Goal: Task Accomplishment & Management: Manage account settings

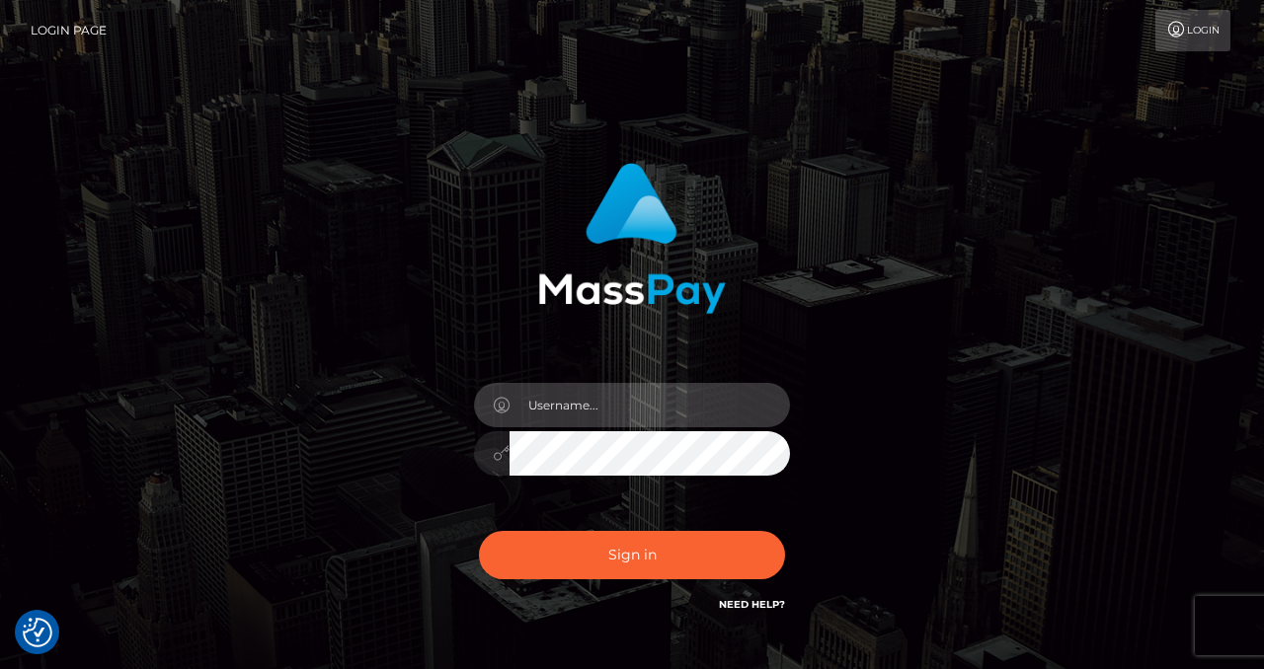
click at [629, 395] on input "text" at bounding box center [649, 405] width 280 height 44
type input "izabela.throne2"
click at [618, 406] on input "text" at bounding box center [649, 405] width 280 height 44
type input "izabela.throne2"
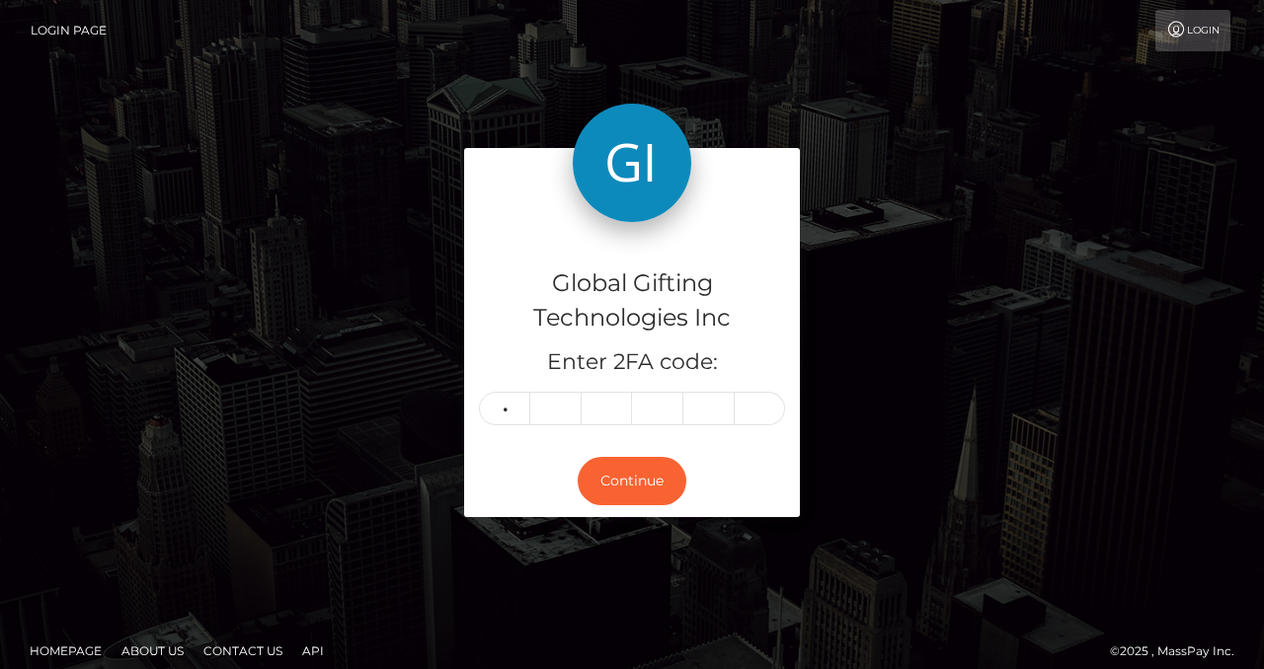
type input "7"
type input "0"
type input "6"
type input "9"
type input "8"
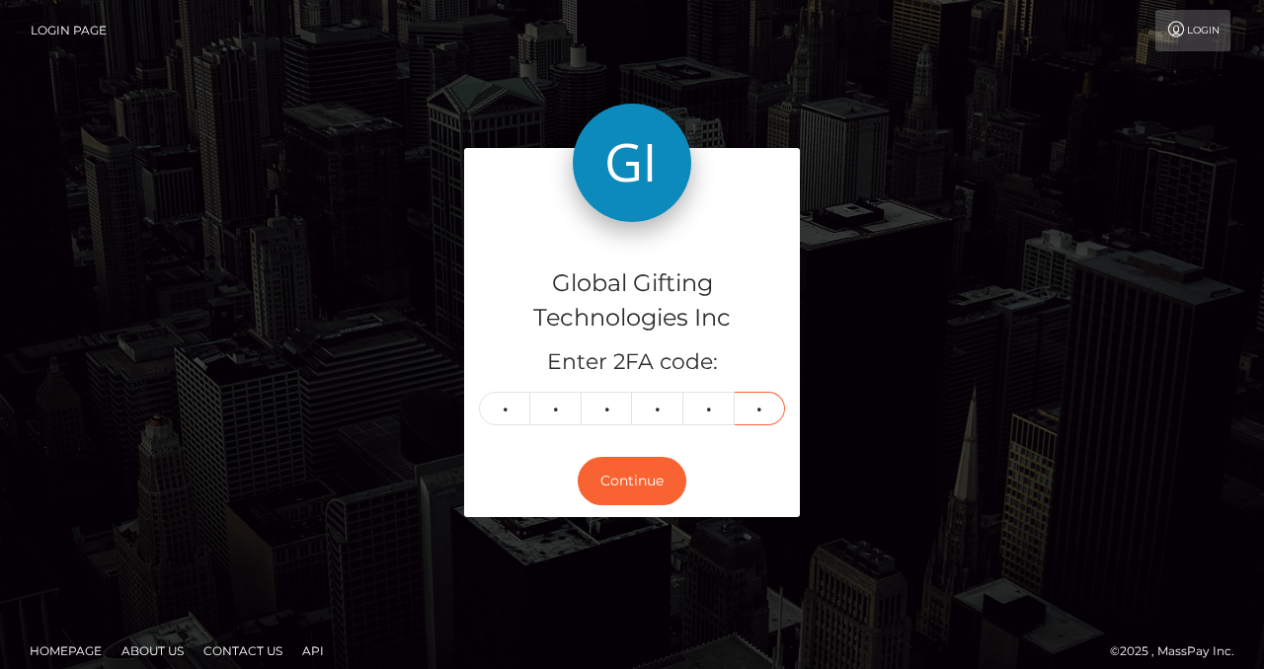
type input "9"
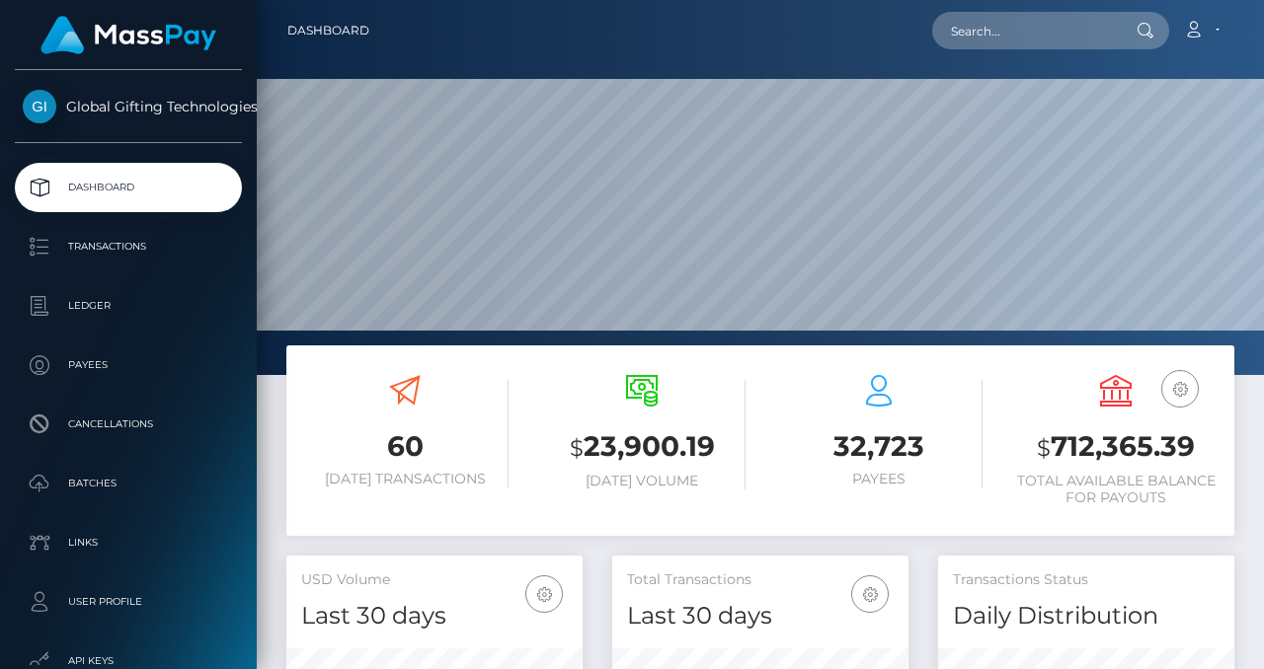
scroll to position [653, 296]
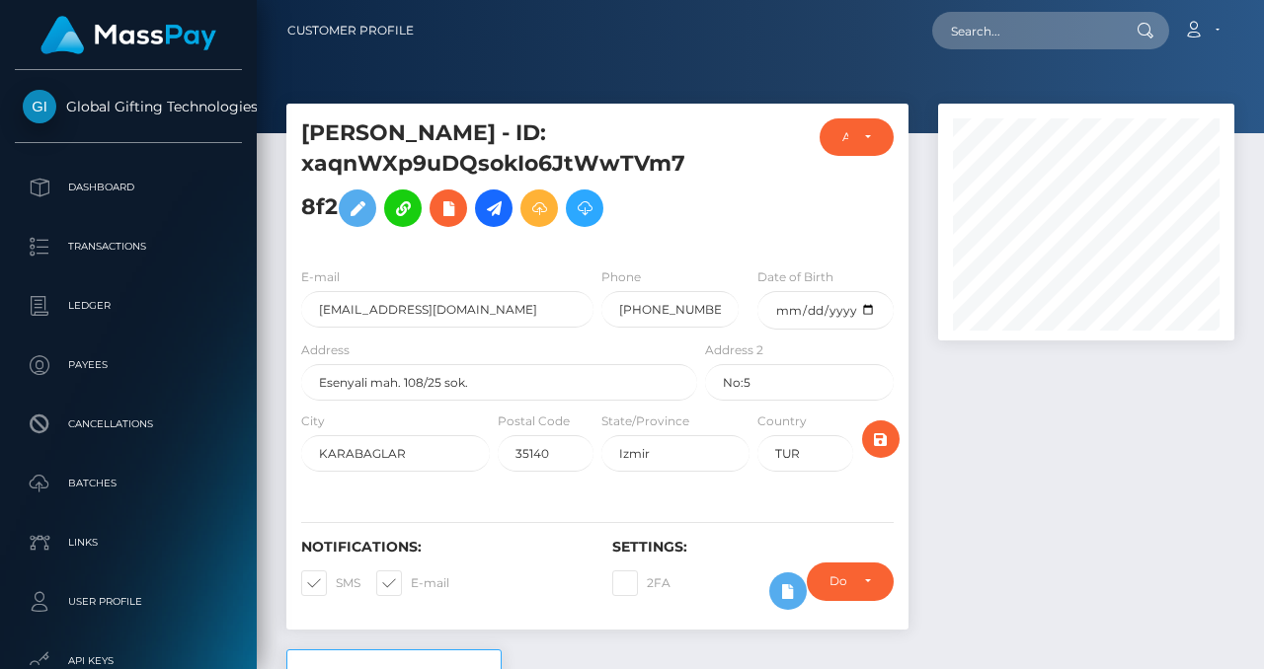
scroll to position [237, 296]
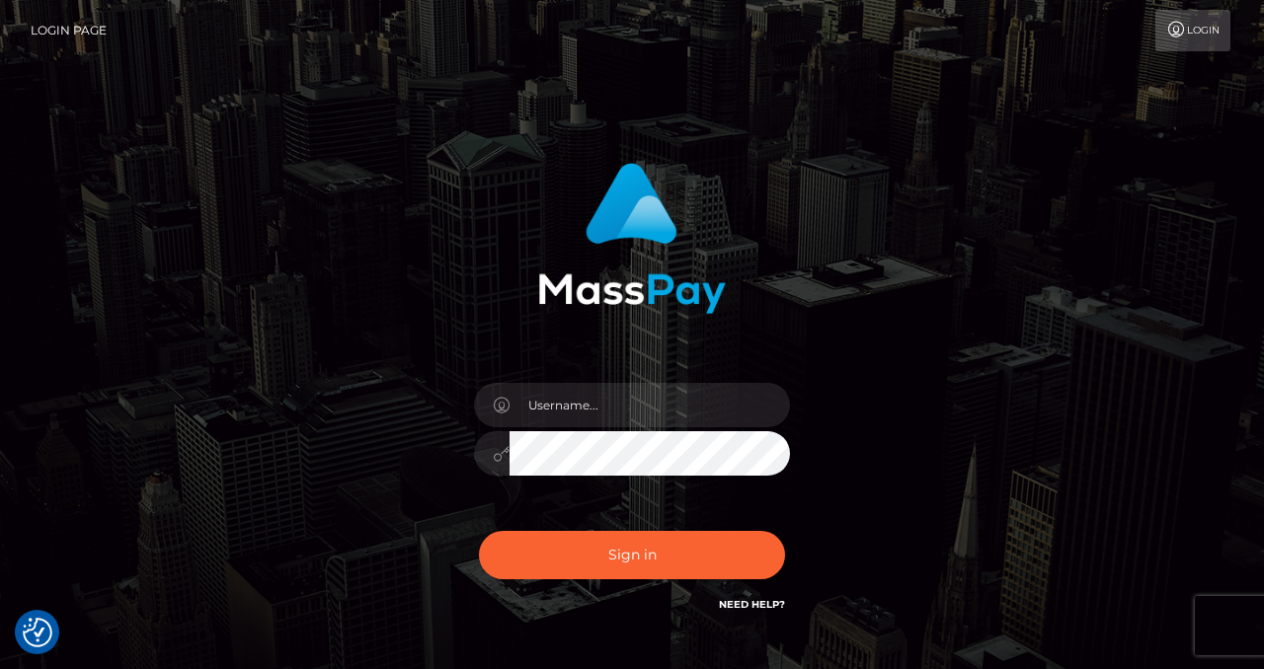
checkbox input "true"
